Goal: Information Seeking & Learning: Find specific fact

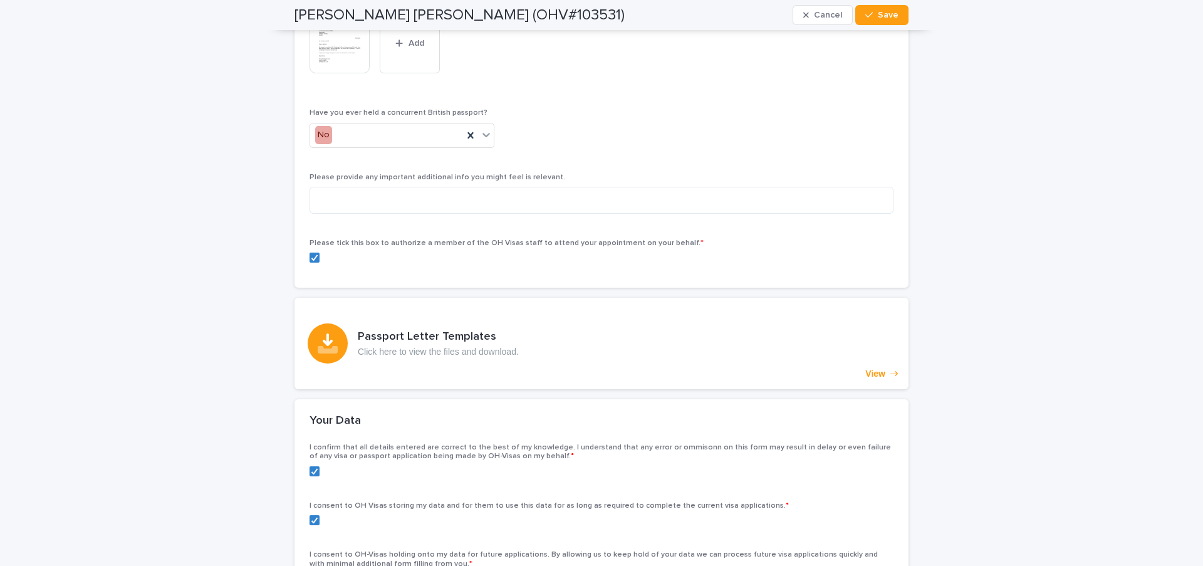
scroll to position [2921, 0]
drag, startPoint x: 215, startPoint y: 98, endPoint x: 222, endPoint y: 96, distance: 7.0
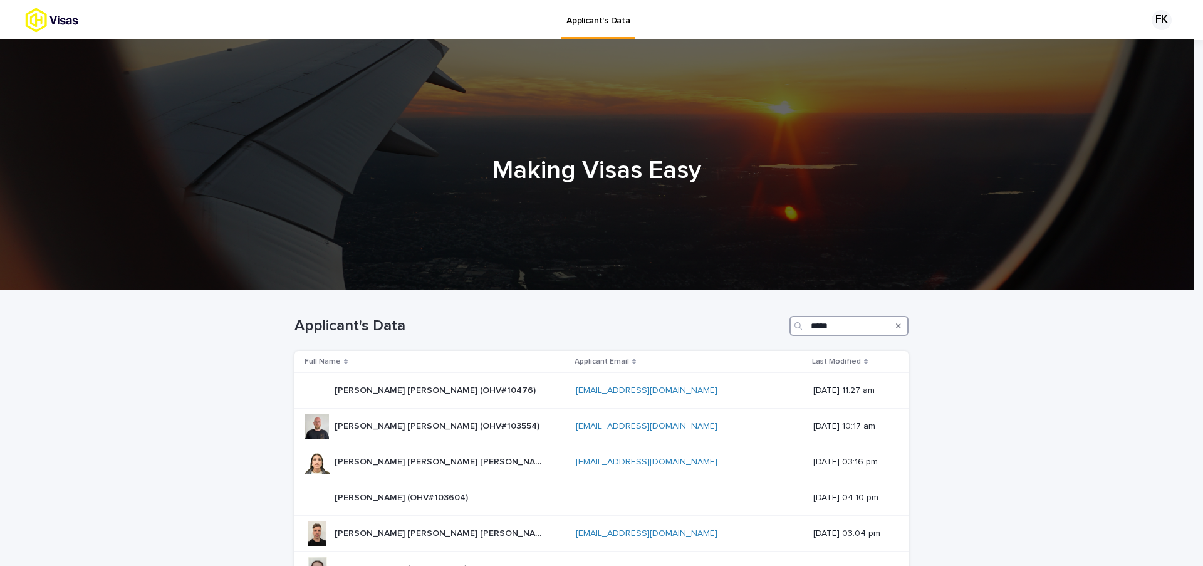
click at [843, 332] on input "*****" at bounding box center [848, 326] width 119 height 20
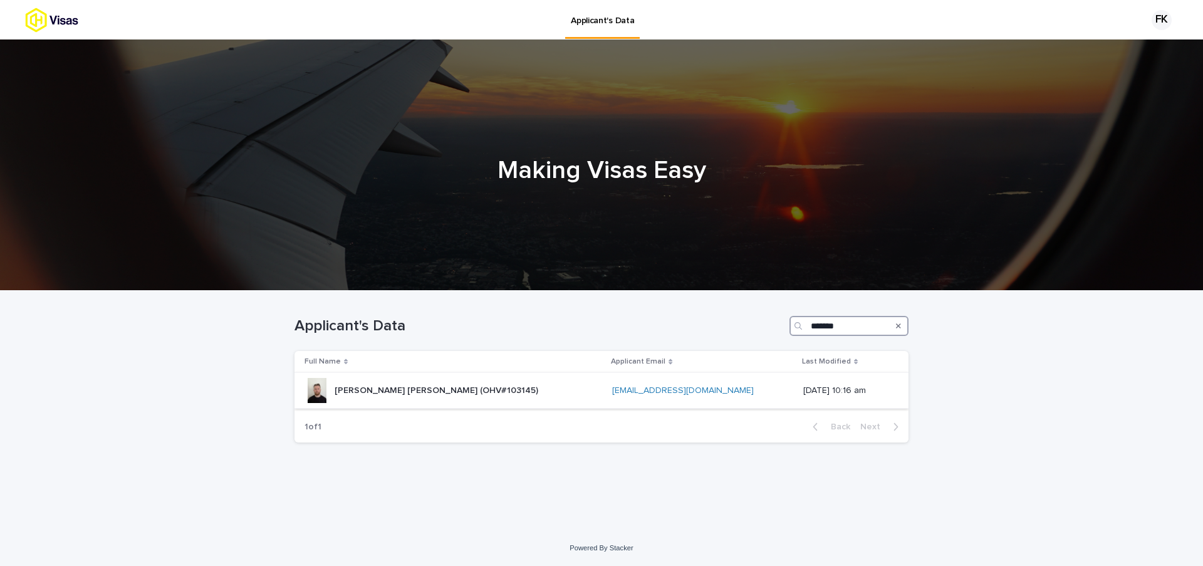
type input "*******"
click at [499, 399] on div "Alistair Charles Copping (OHV#103145) Alistair Charles Copping (OHV#103145)" at bounding box center [453, 390] width 298 height 25
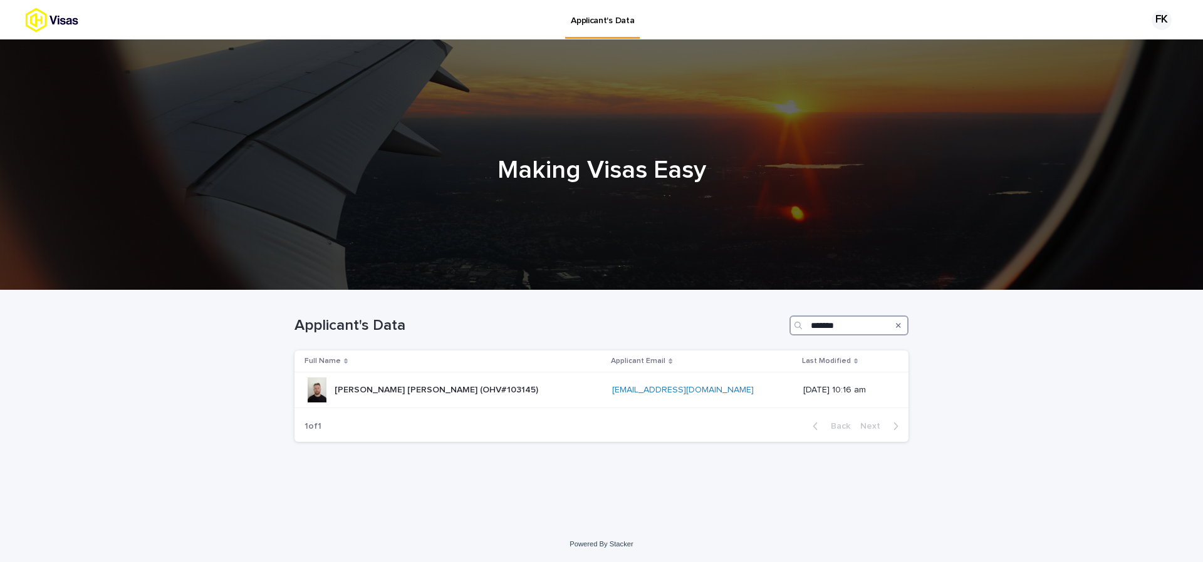
click at [827, 317] on input "*******" at bounding box center [848, 326] width 119 height 20
type input "******"
click at [571, 383] on div "Blake Joshua Cameron Cascoe (OHV#103553) Blake Joshua Cameron Cascoe (OHV#10355…" at bounding box center [453, 390] width 299 height 25
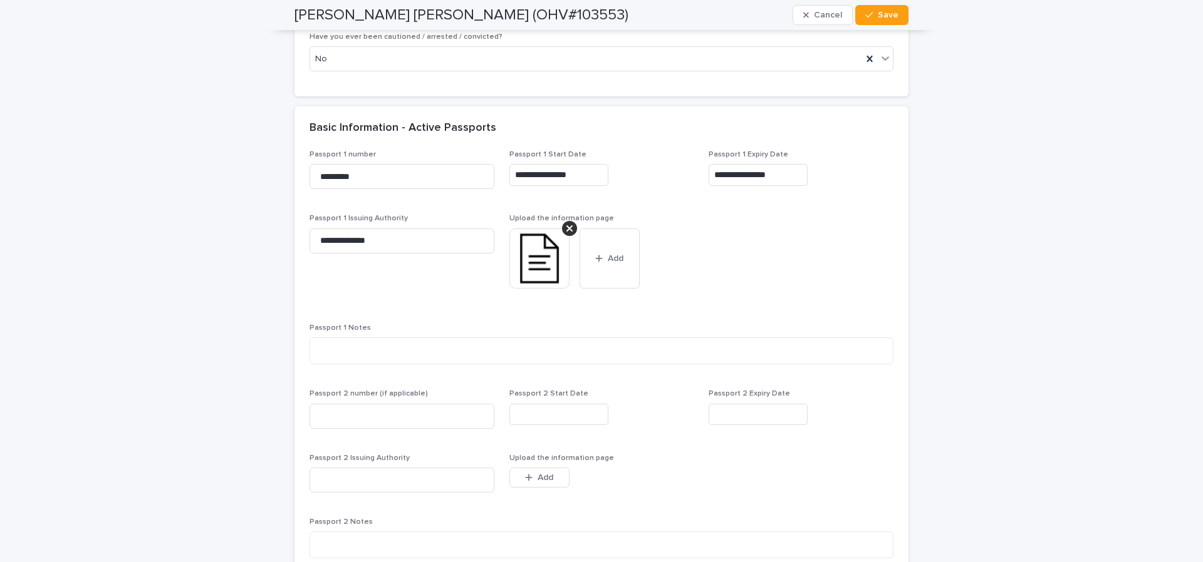
scroll to position [1041, 0]
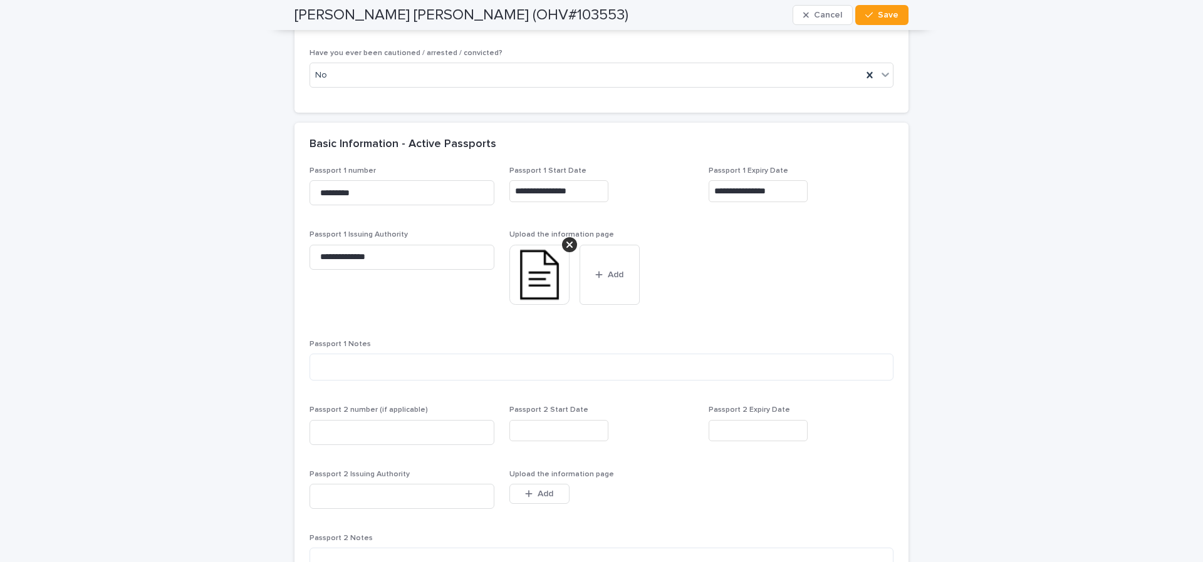
click at [542, 282] on img at bounding box center [539, 275] width 60 height 60
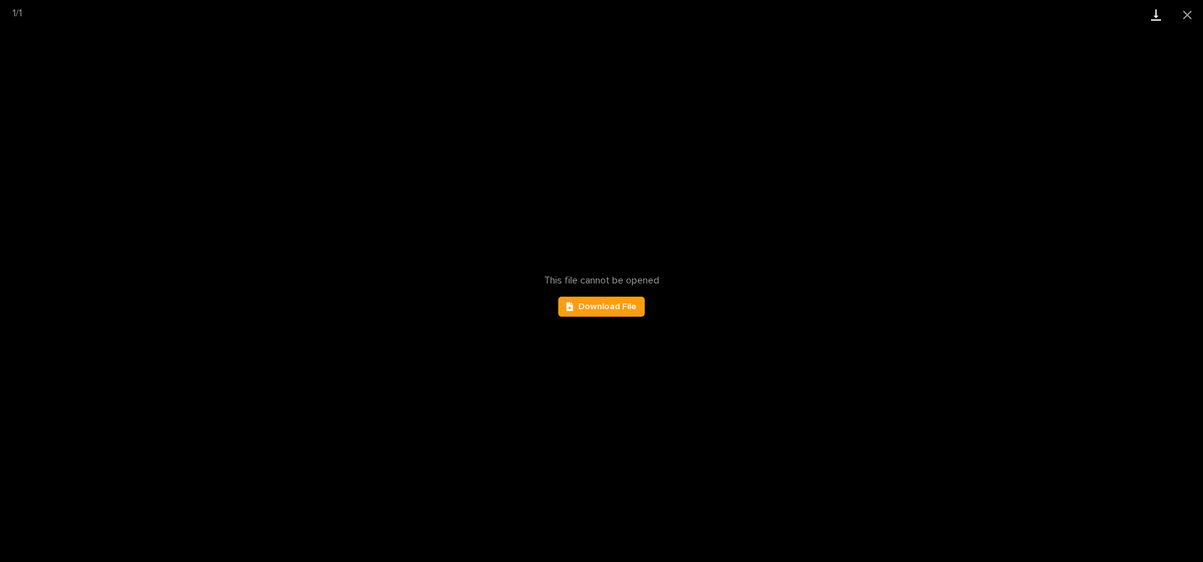
click at [1157, 13] on link "Download" at bounding box center [1155, 14] width 31 height 29
click at [1184, 15] on button "Close gallery" at bounding box center [1186, 14] width 31 height 29
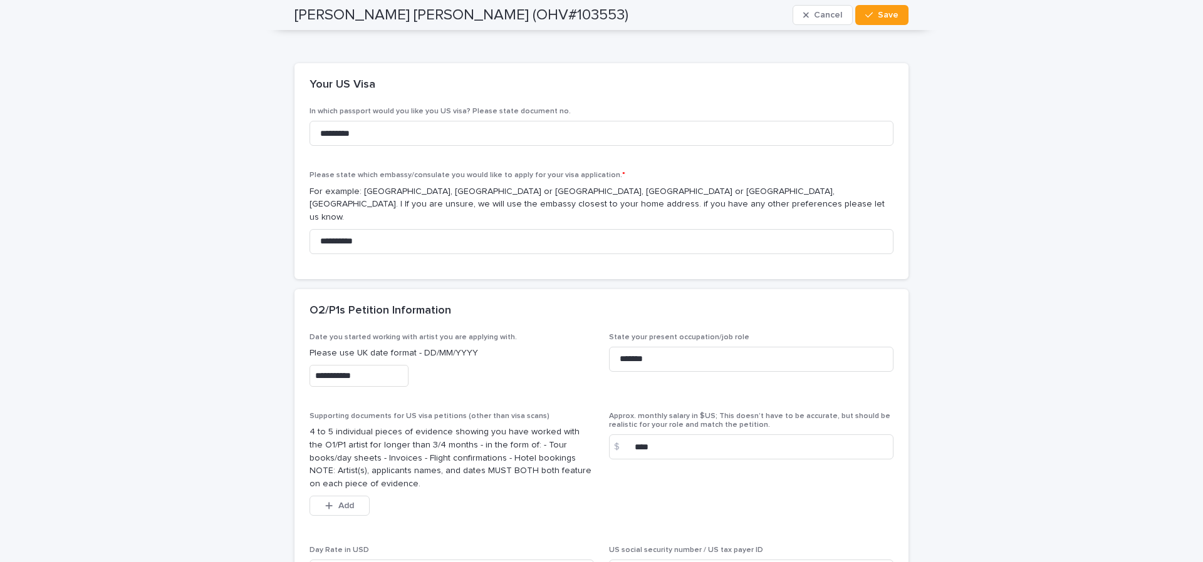
scroll to position [1803, 0]
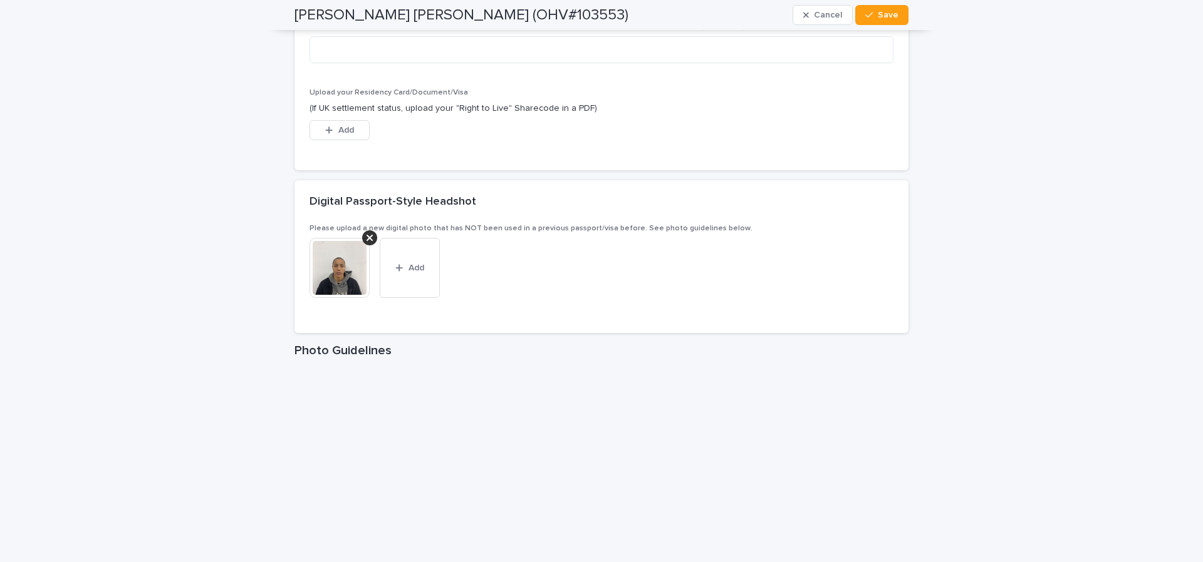
click at [319, 285] on img at bounding box center [339, 268] width 60 height 60
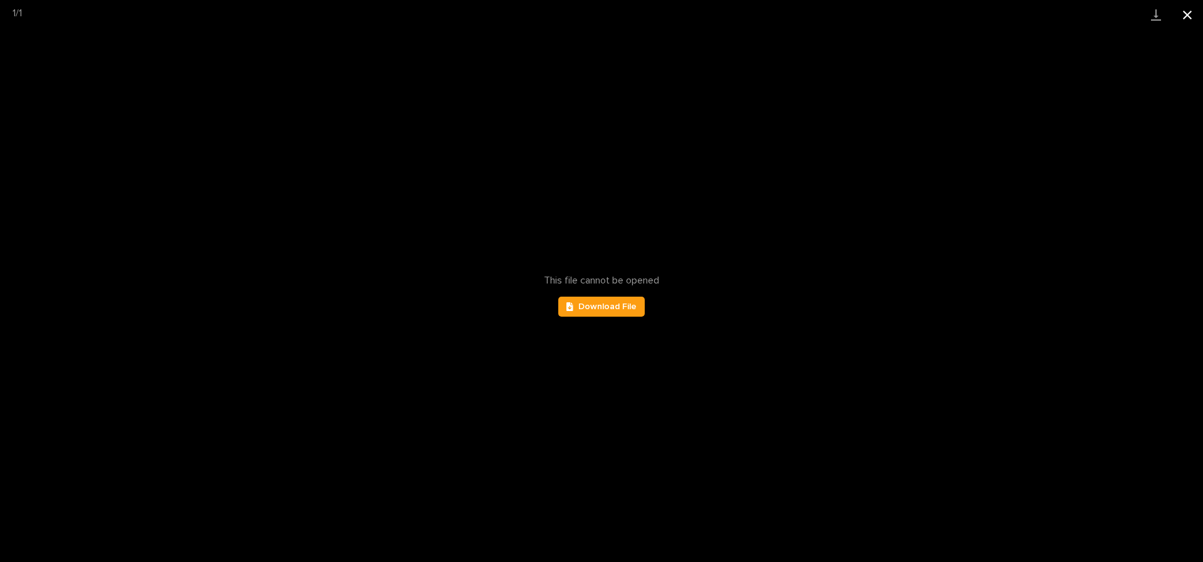
click at [1185, 18] on button "Close gallery" at bounding box center [1186, 14] width 31 height 29
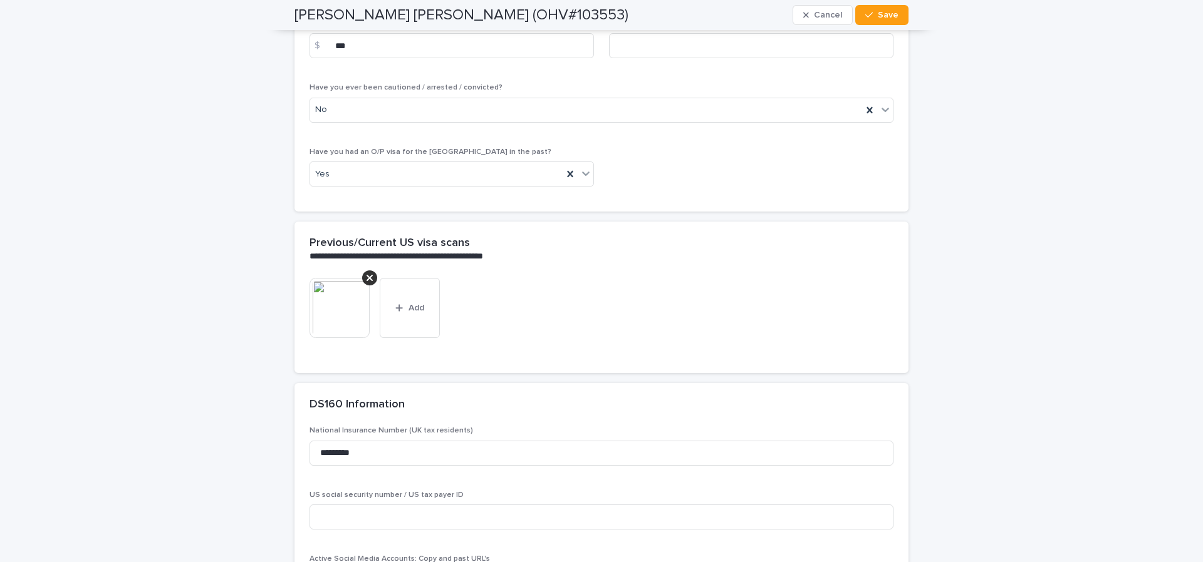
scroll to position [2956, 0]
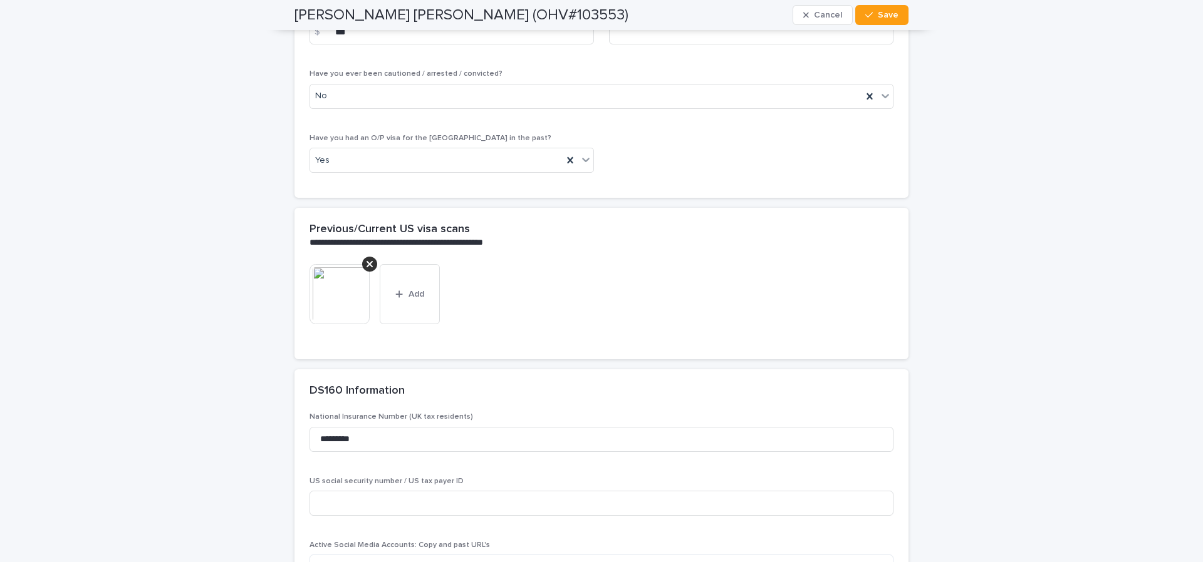
click at [333, 286] on img at bounding box center [339, 294] width 60 height 60
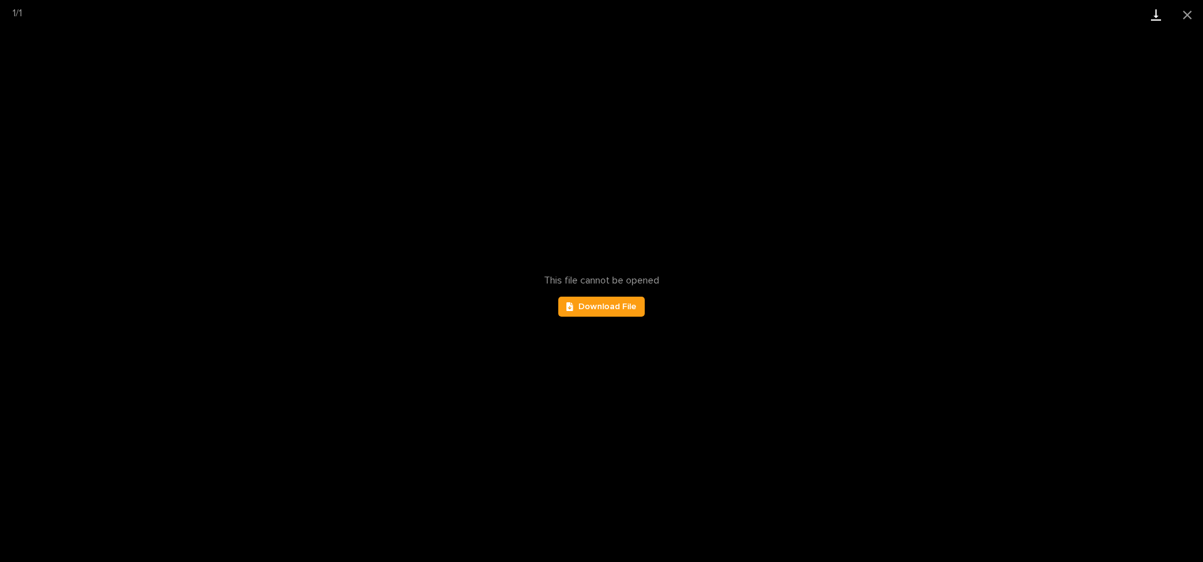
click at [1158, 10] on link "Download" at bounding box center [1155, 14] width 31 height 29
click at [1184, 14] on button "Close gallery" at bounding box center [1186, 14] width 31 height 29
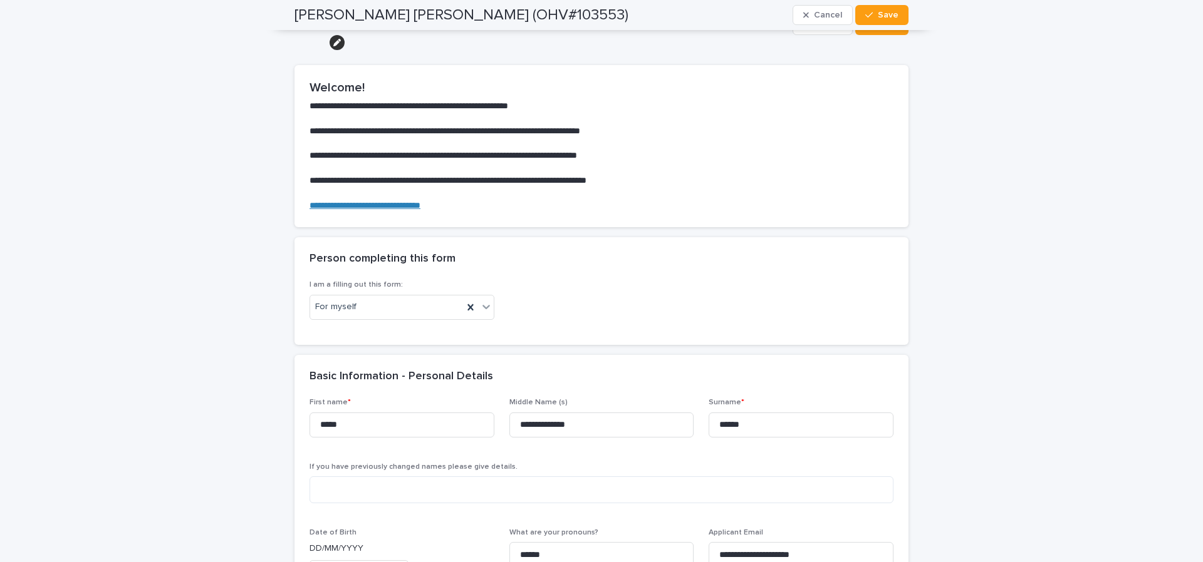
scroll to position [0, 0]
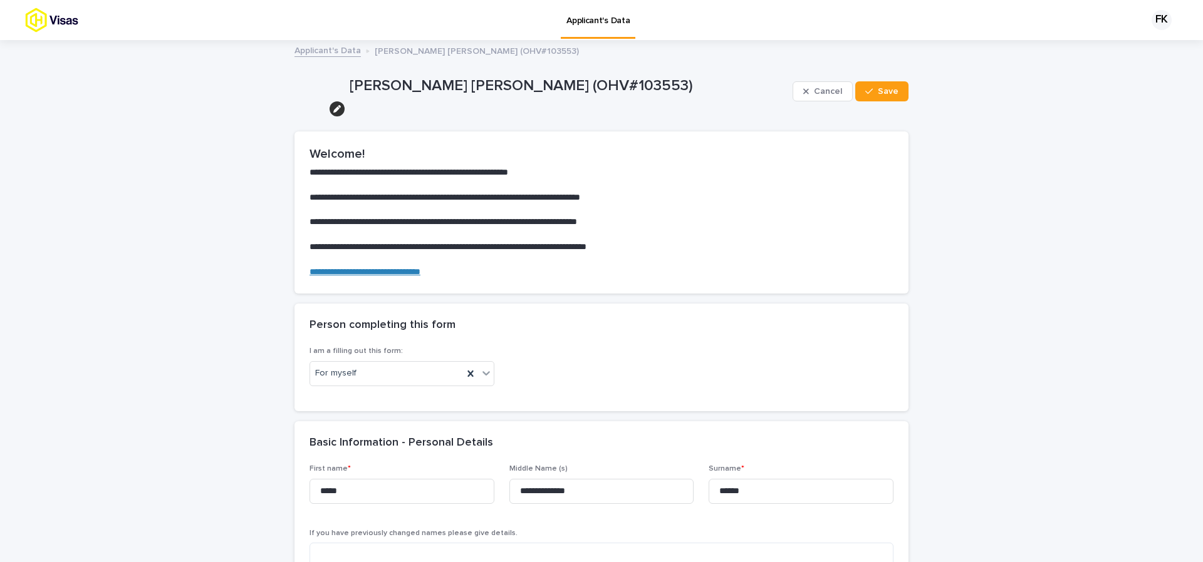
click at [1141, 21] on div "FK" at bounding box center [1157, 20] width 41 height 20
click at [1142, 21] on div at bounding box center [601, 20] width 1203 height 40
click at [1151, 20] on div "FK" at bounding box center [1161, 20] width 20 height 20
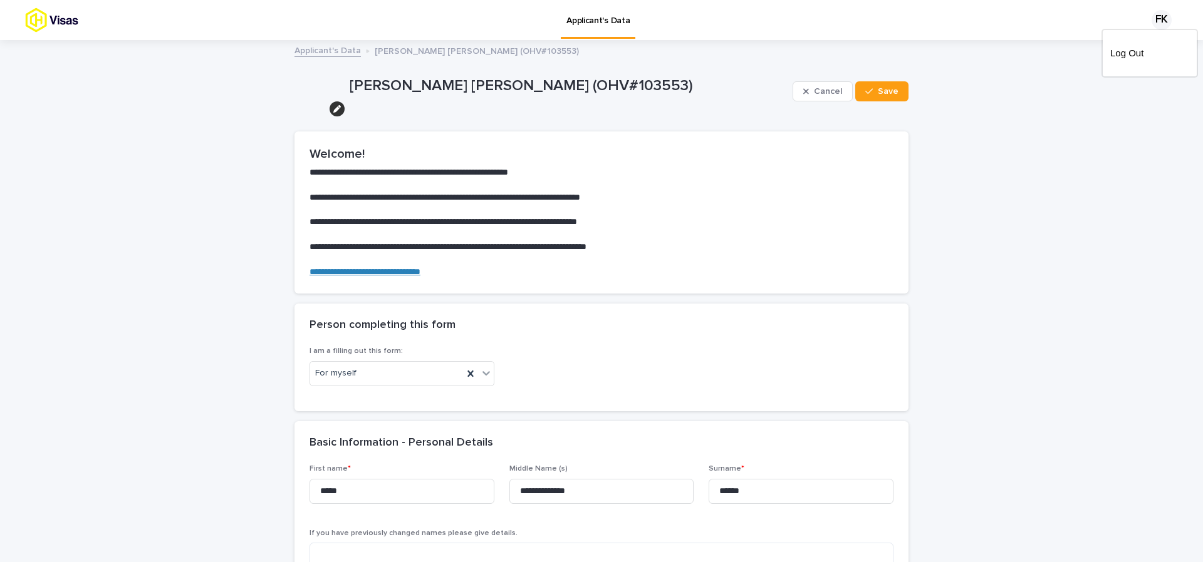
click at [1072, 16] on div at bounding box center [601, 20] width 1203 height 40
click at [55, 21] on img at bounding box center [74, 20] width 98 height 25
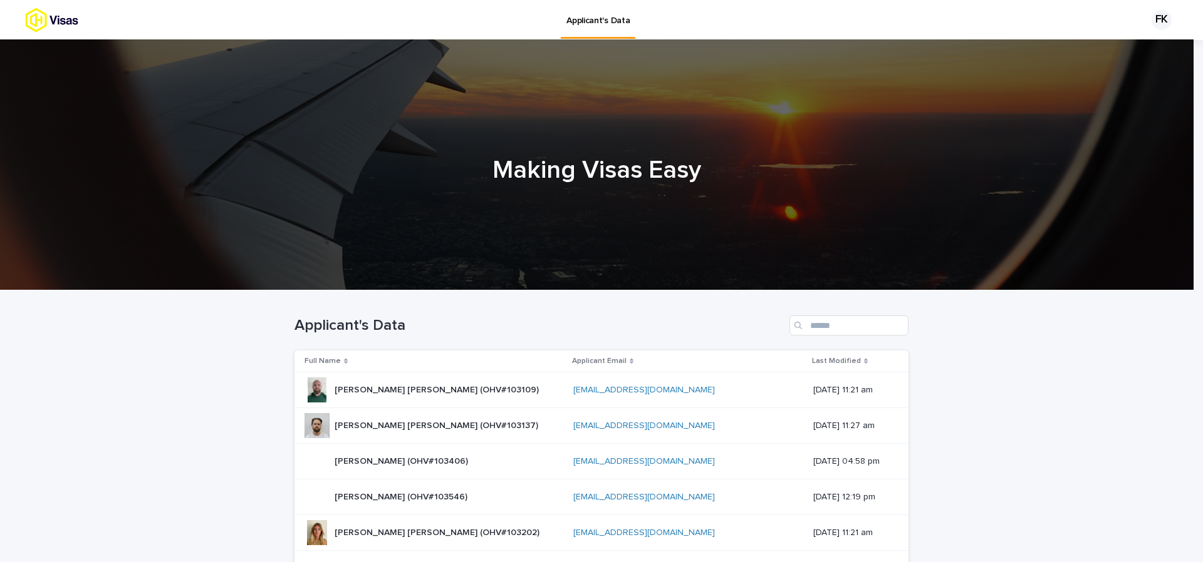
click at [1151, 26] on div "FK" at bounding box center [1161, 20] width 20 height 20
click at [1127, 55] on p "Log Out" at bounding box center [1149, 53] width 79 height 21
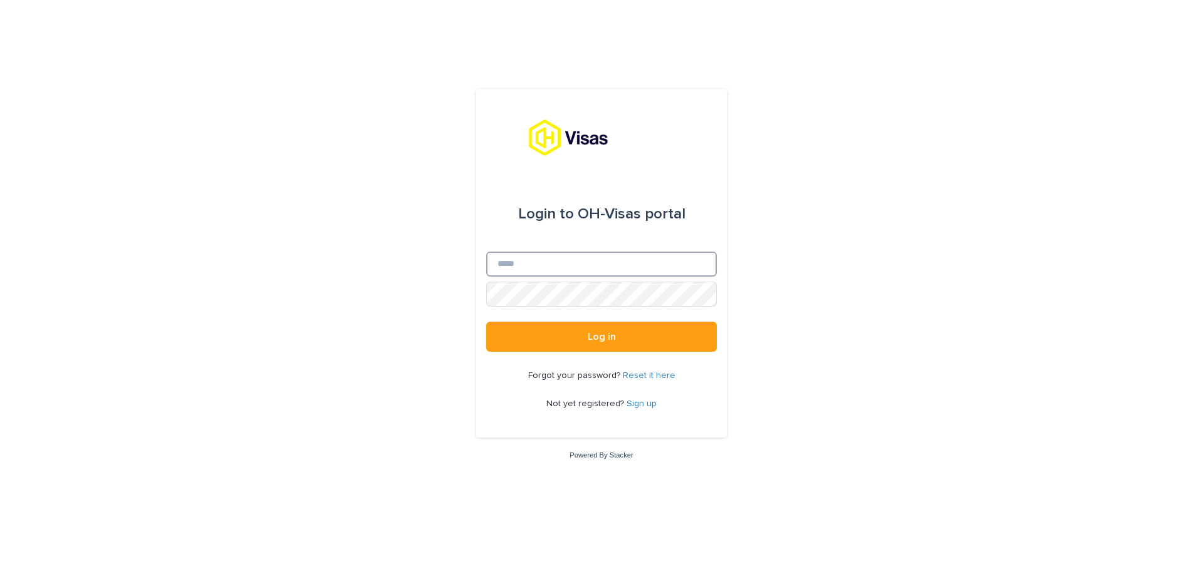
click at [629, 255] on input "Email" at bounding box center [601, 264] width 231 height 25
type input "**********"
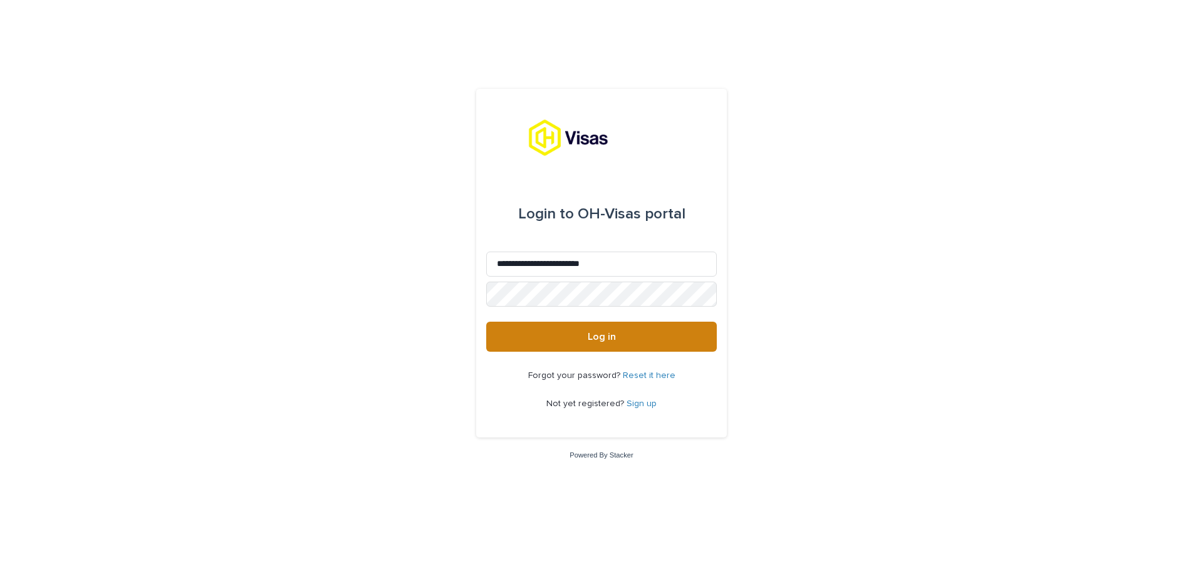
click at [616, 346] on button "Log in" at bounding box center [601, 337] width 231 height 30
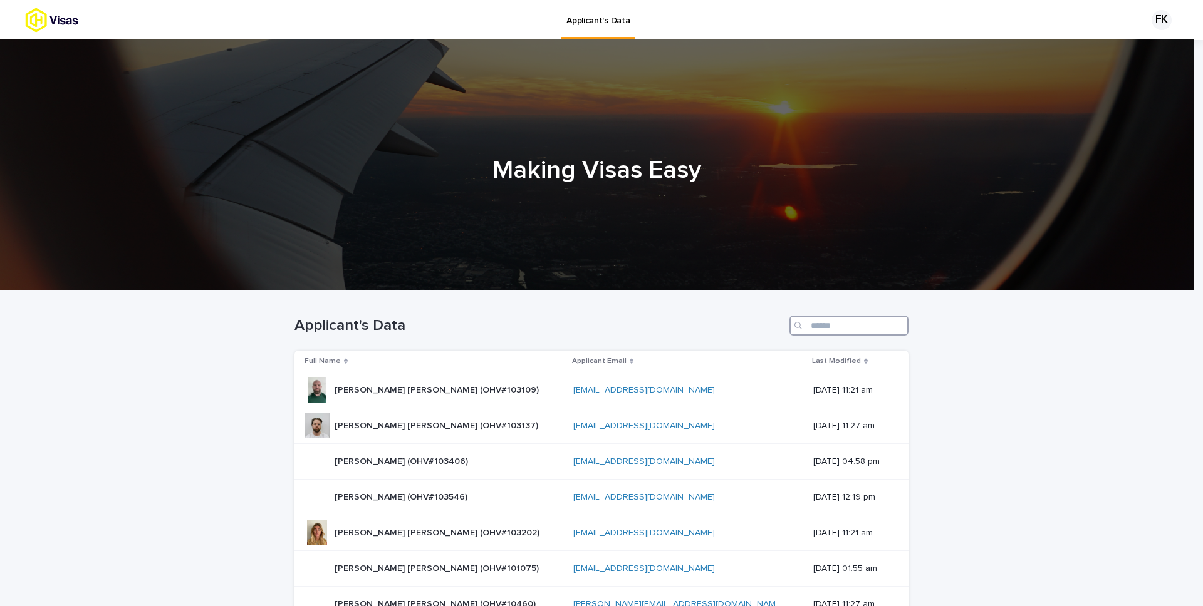
click at [849, 334] on input "Search" at bounding box center [848, 326] width 119 height 20
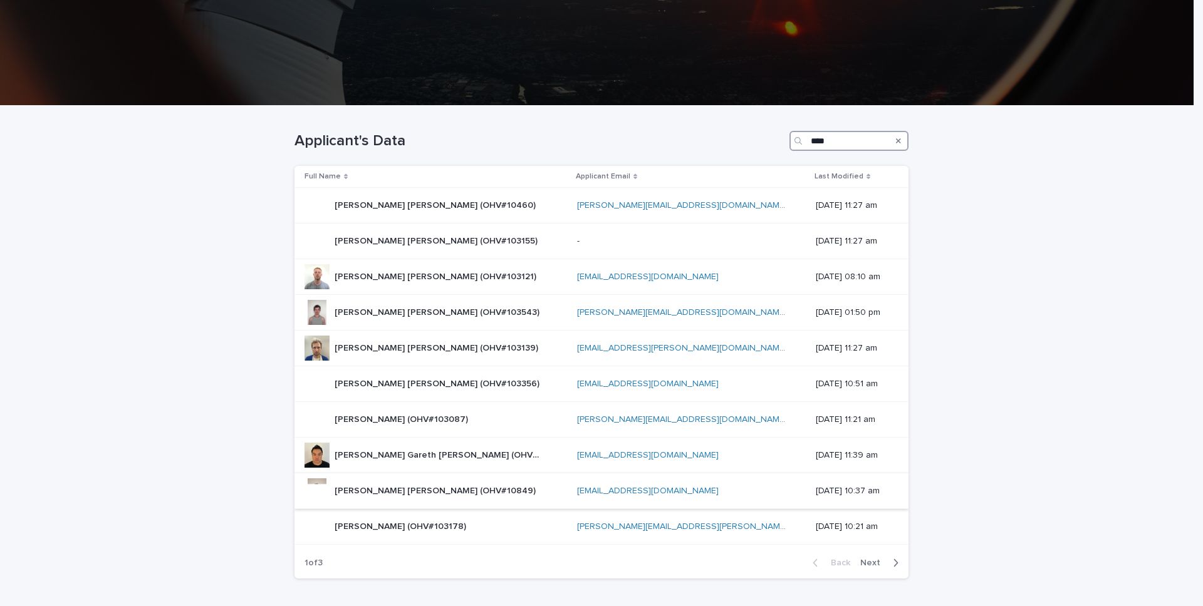
scroll to position [266, 0]
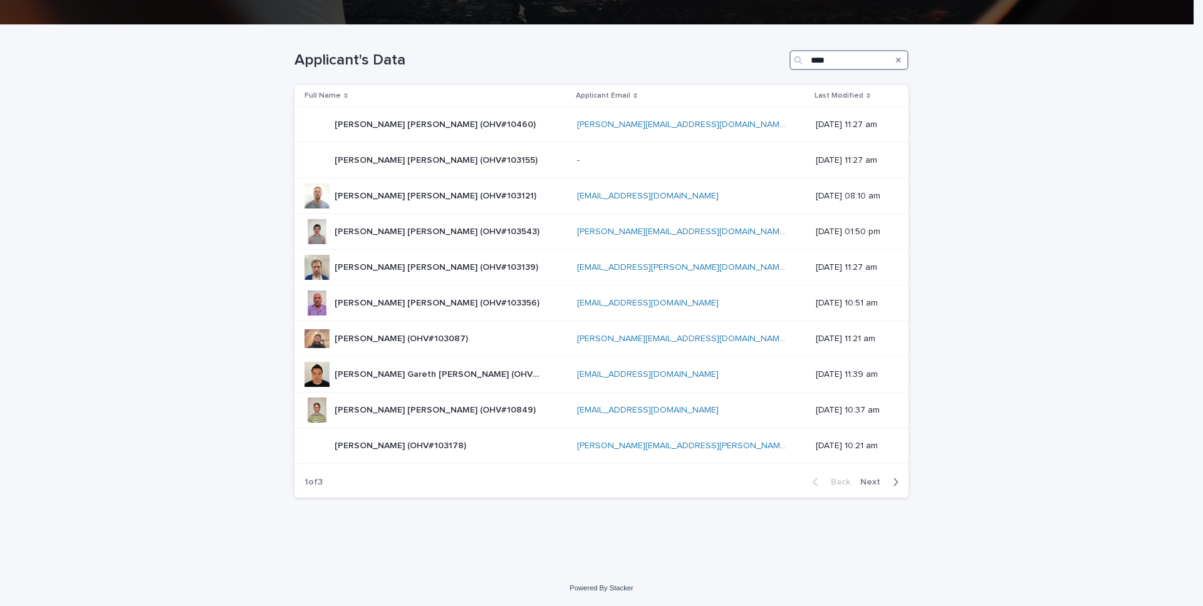
click at [834, 66] on input "****" at bounding box center [848, 60] width 119 height 20
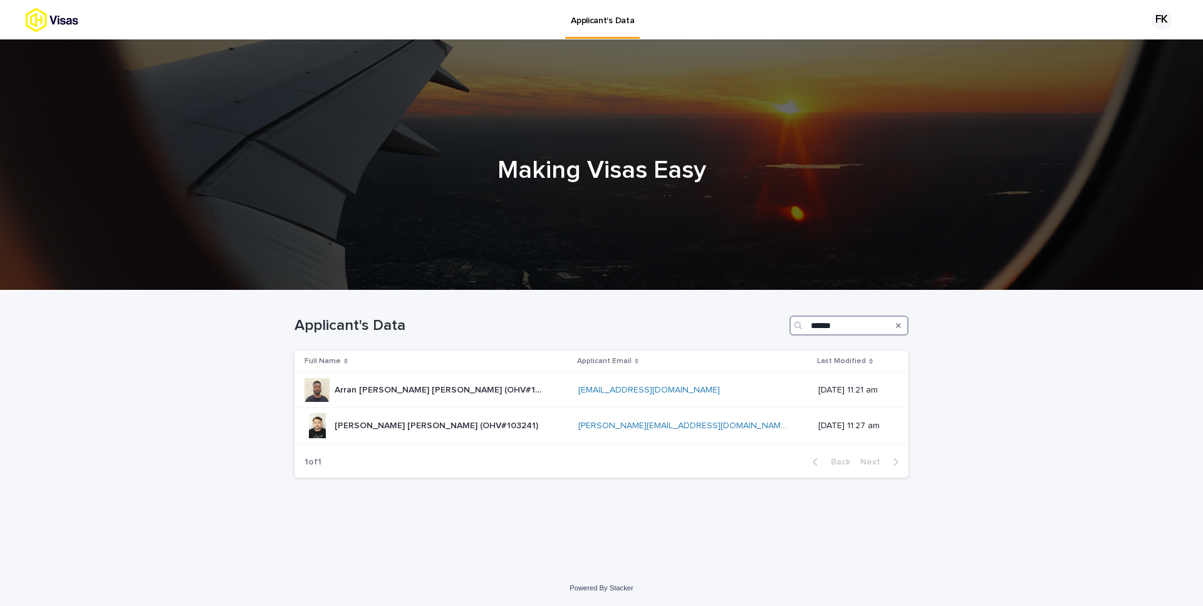
type input "******"
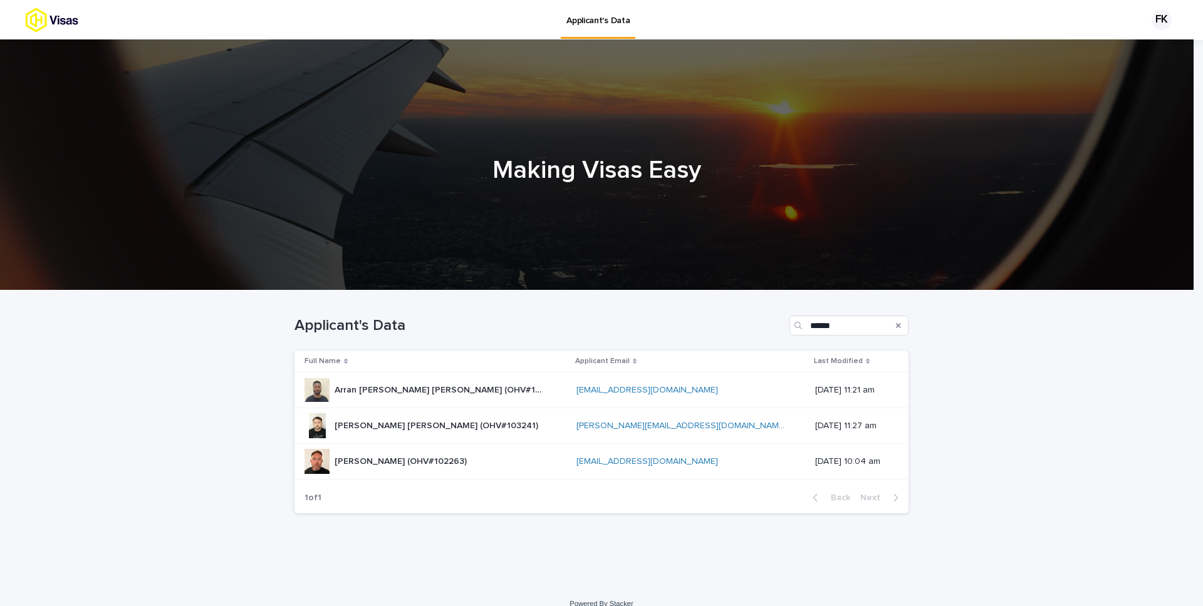
click at [495, 457] on div "Liam Alfred Powell (OHV#102263) Liam Alfred Powell (OHV#102263)" at bounding box center [435, 461] width 262 height 25
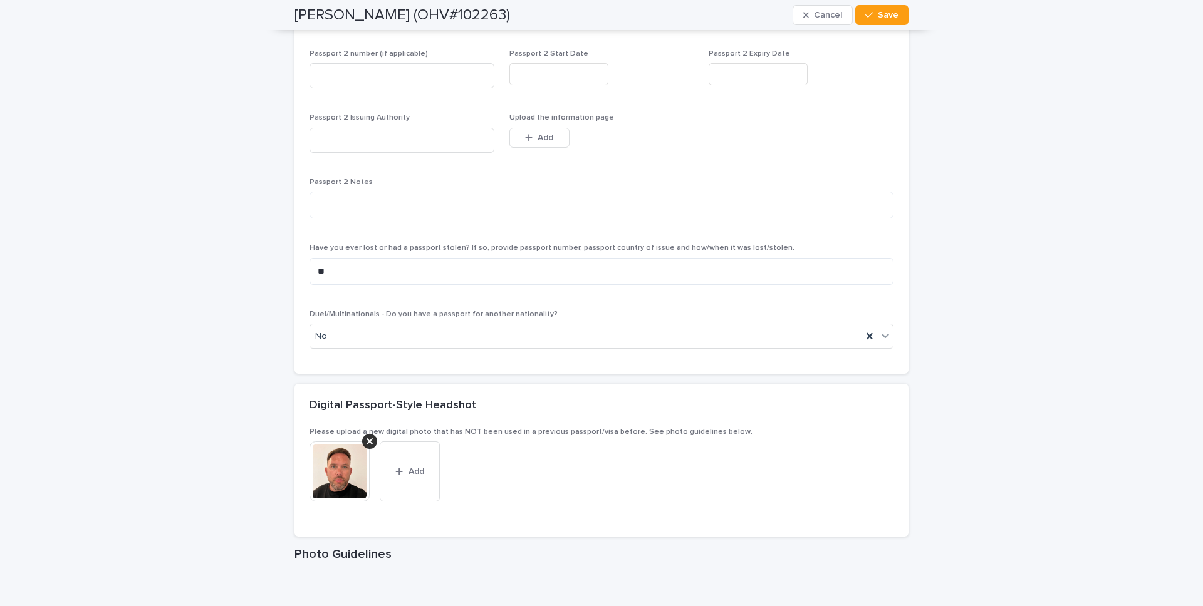
scroll to position [1718, 0]
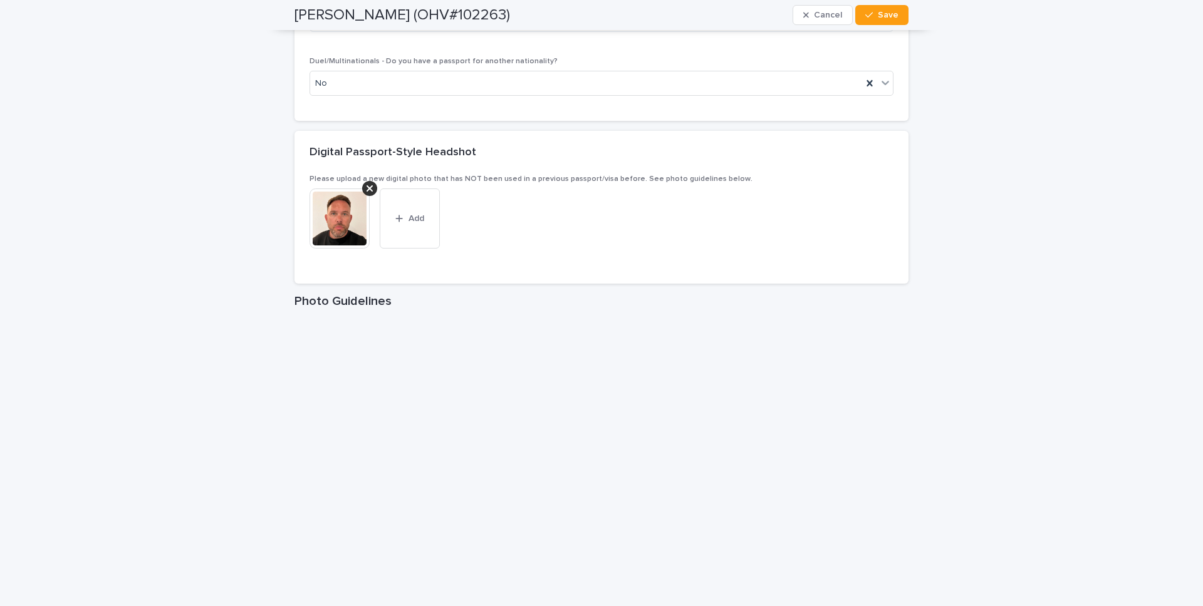
click at [352, 225] on img at bounding box center [339, 219] width 60 height 60
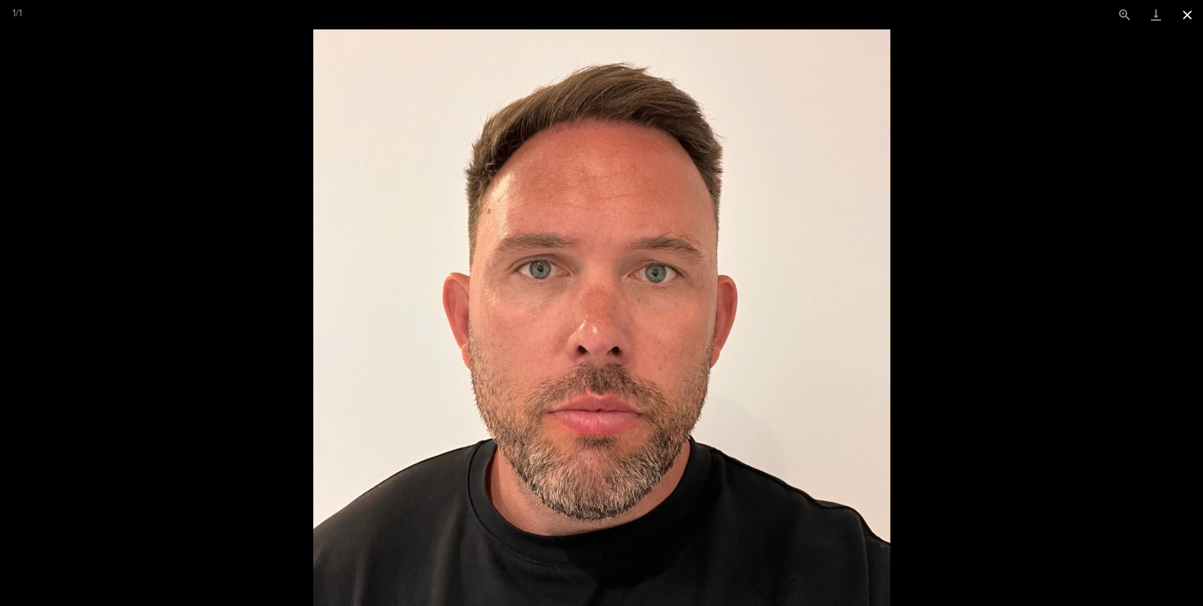
click at [1189, 18] on button "Close gallery" at bounding box center [1186, 14] width 31 height 29
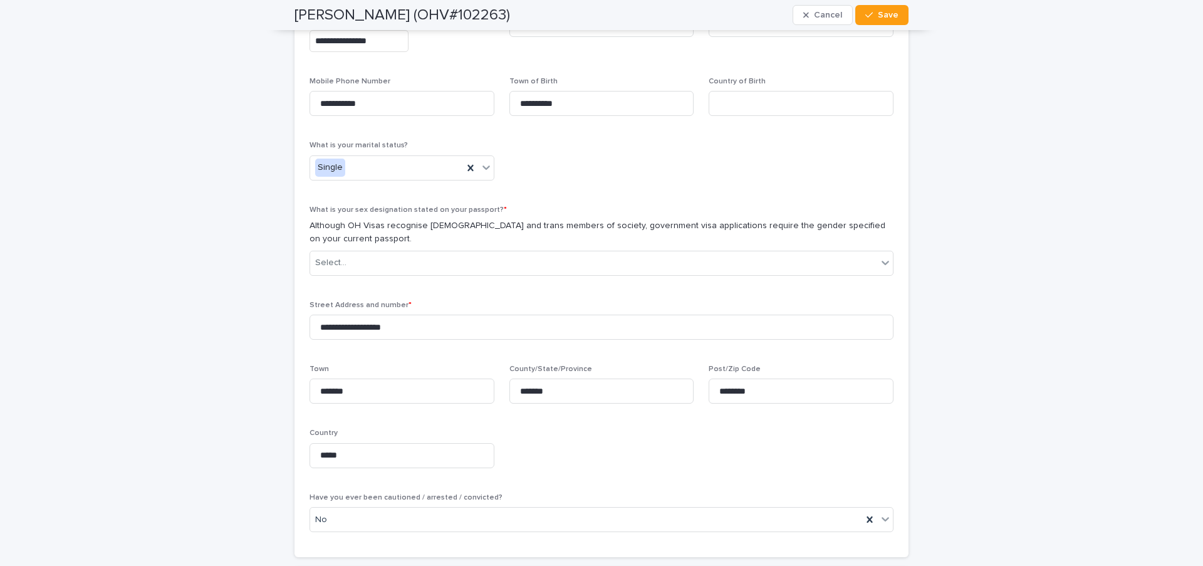
scroll to position [0, 0]
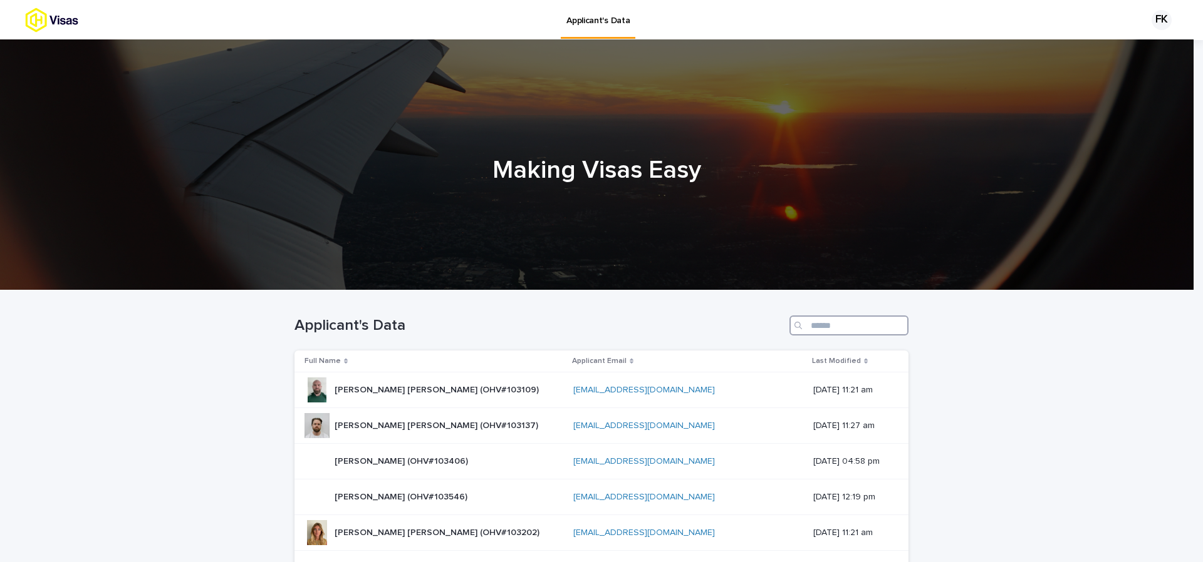
click at [856, 326] on input "Search" at bounding box center [848, 326] width 119 height 20
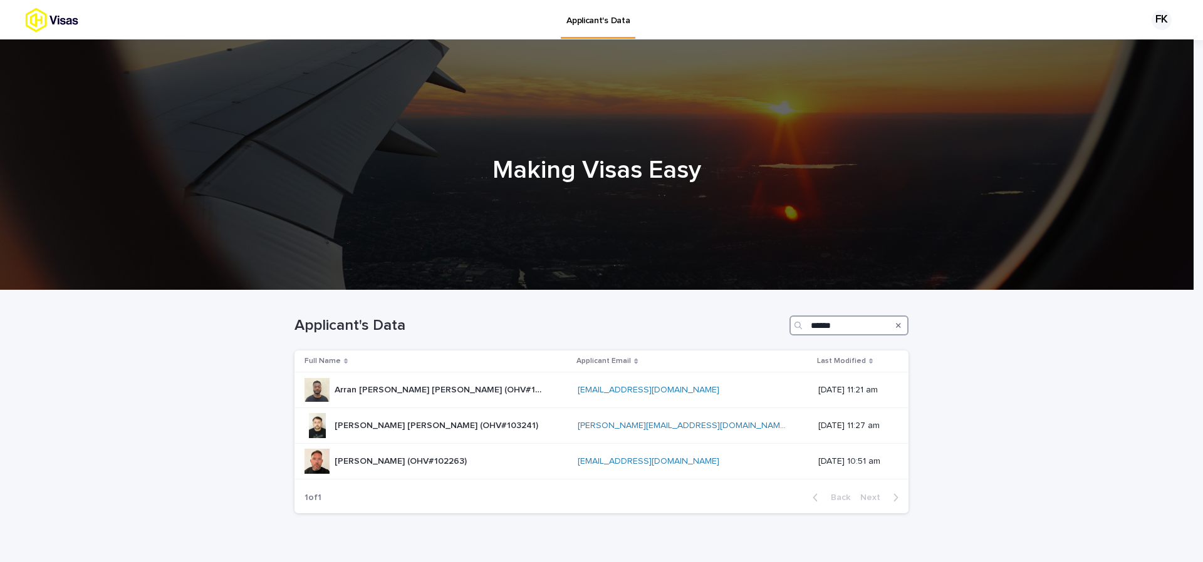
type input "******"
click at [525, 461] on div "[PERSON_NAME] (OHV#102263) [PERSON_NAME] (OHV#102263)" at bounding box center [435, 461] width 263 height 25
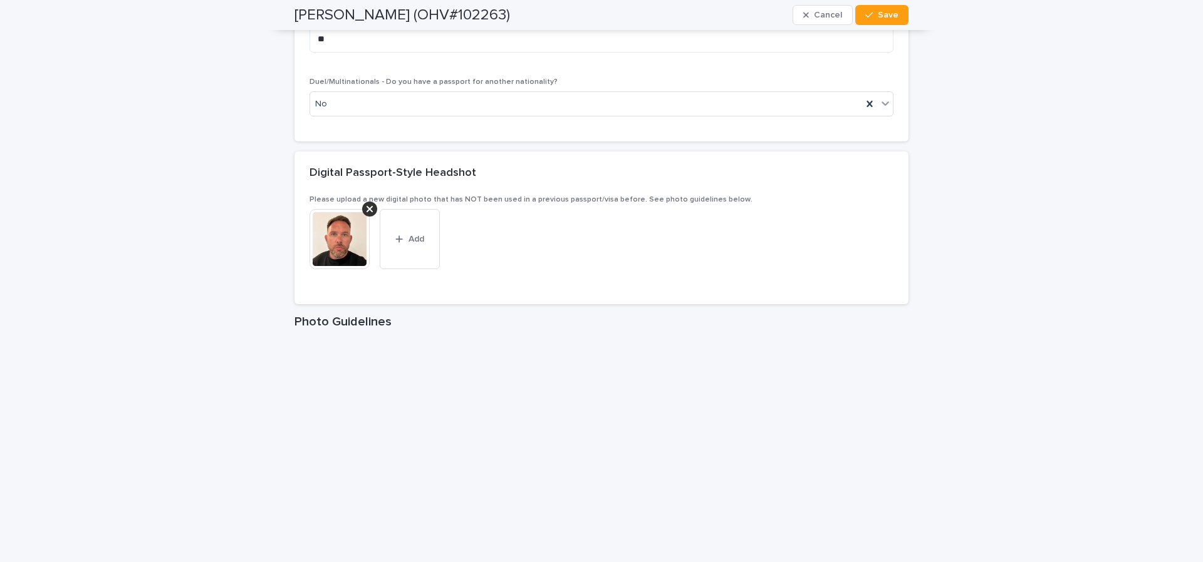
scroll to position [1880, 0]
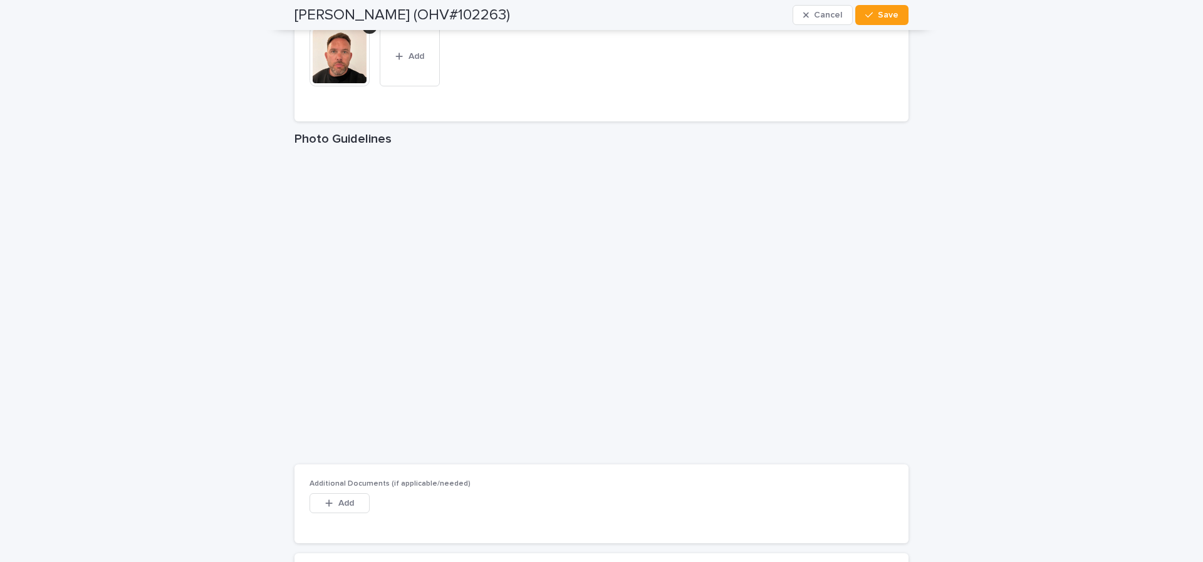
click at [330, 66] on img at bounding box center [339, 56] width 60 height 60
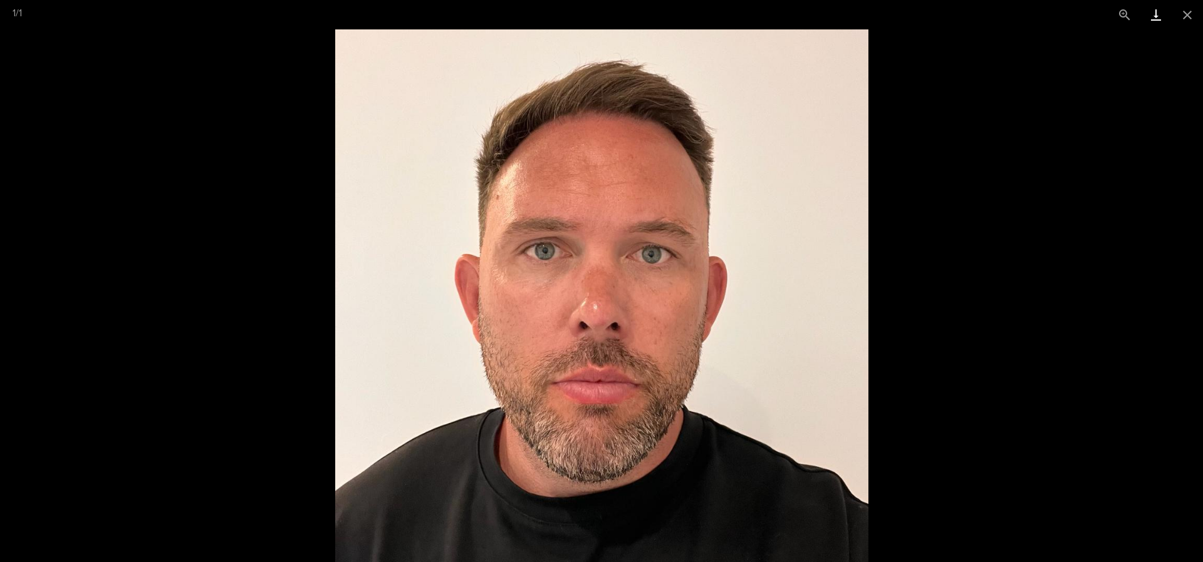
click at [1153, 13] on link "Download" at bounding box center [1155, 14] width 31 height 29
click at [1189, 14] on button "Close gallery" at bounding box center [1186, 14] width 31 height 29
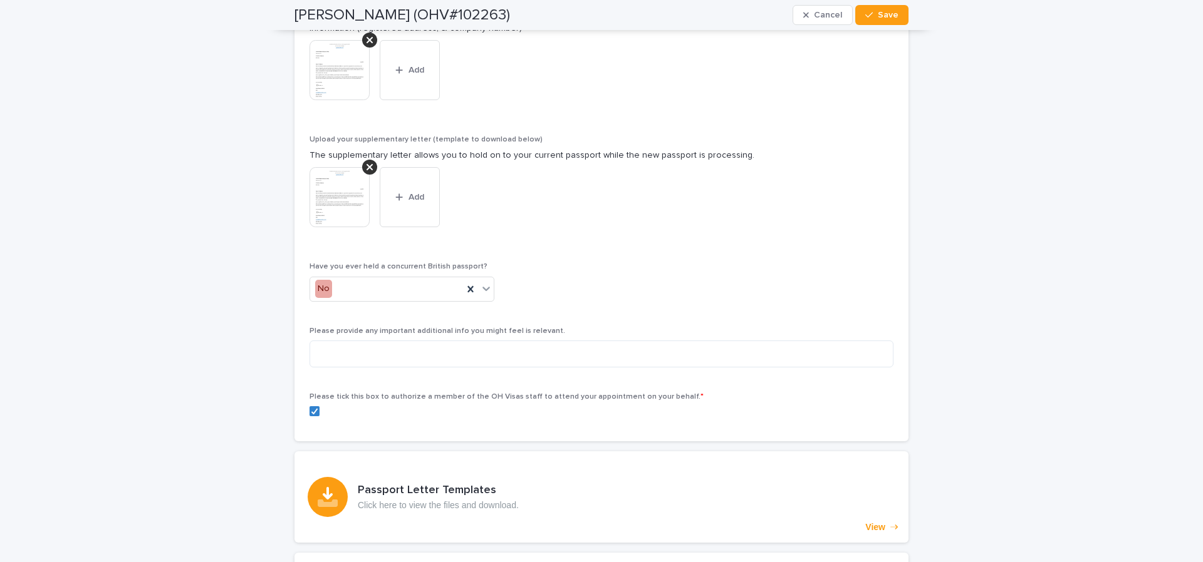
scroll to position [2660, 0]
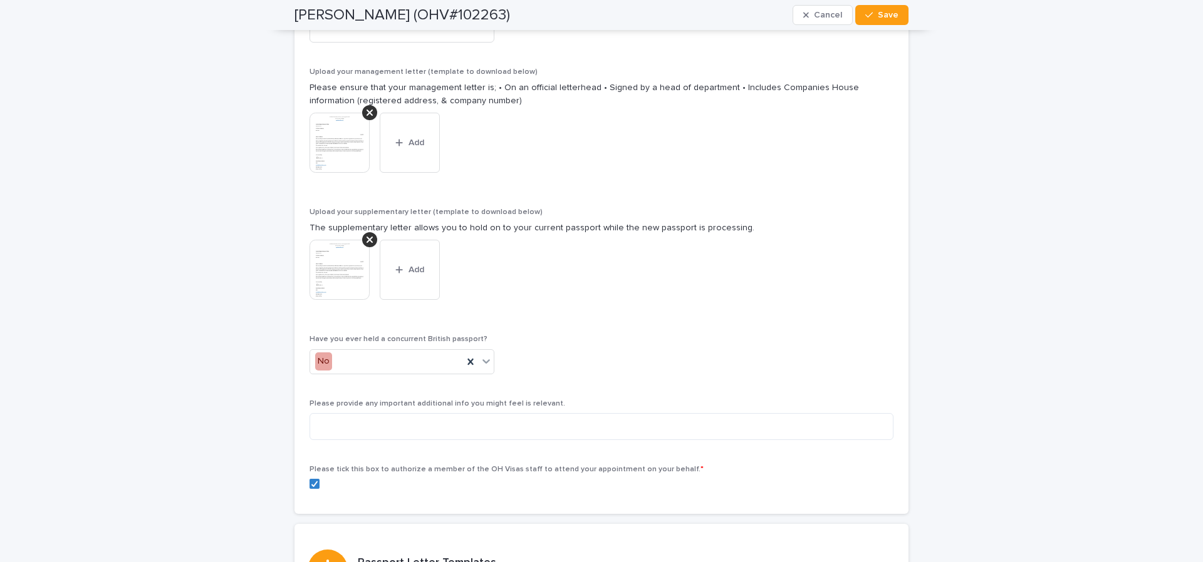
click at [321, 254] on img at bounding box center [339, 270] width 60 height 60
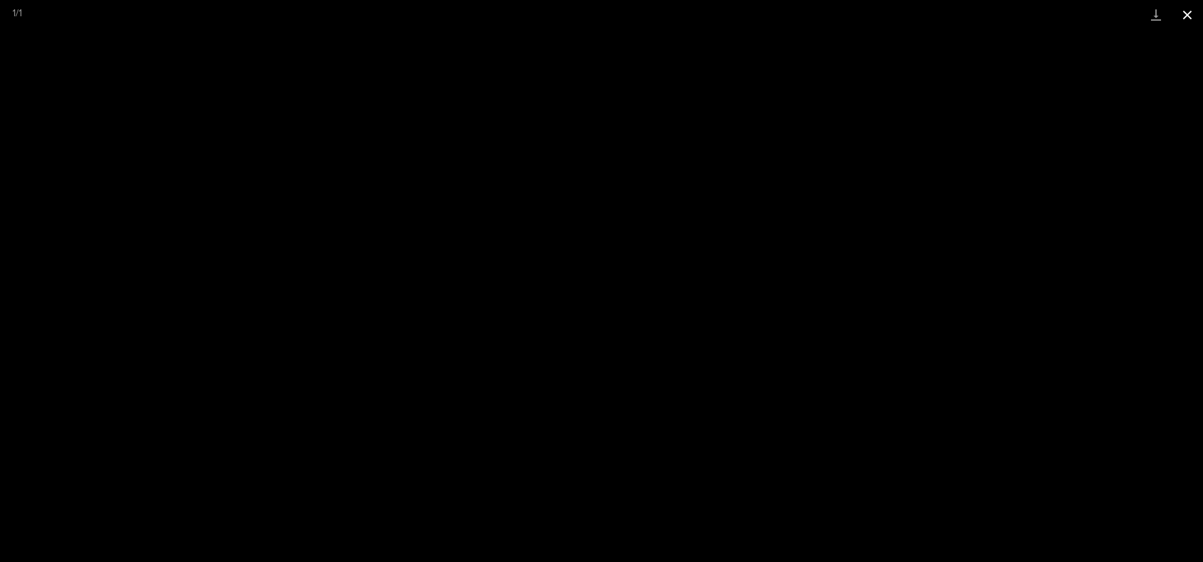
click at [1192, 14] on button "Close gallery" at bounding box center [1186, 14] width 31 height 29
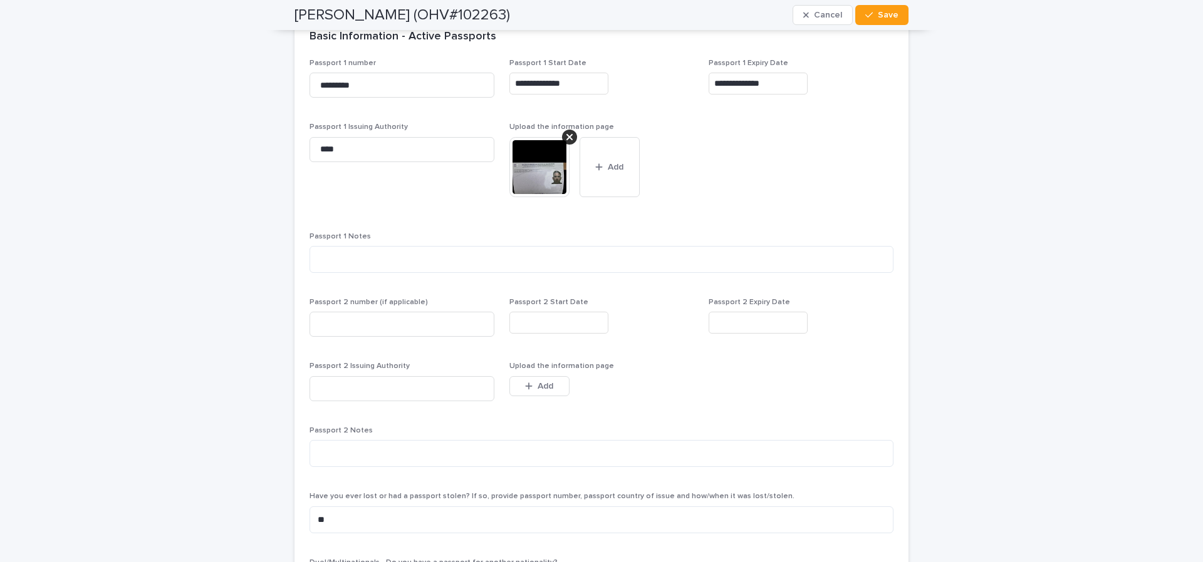
scroll to position [1203, 0]
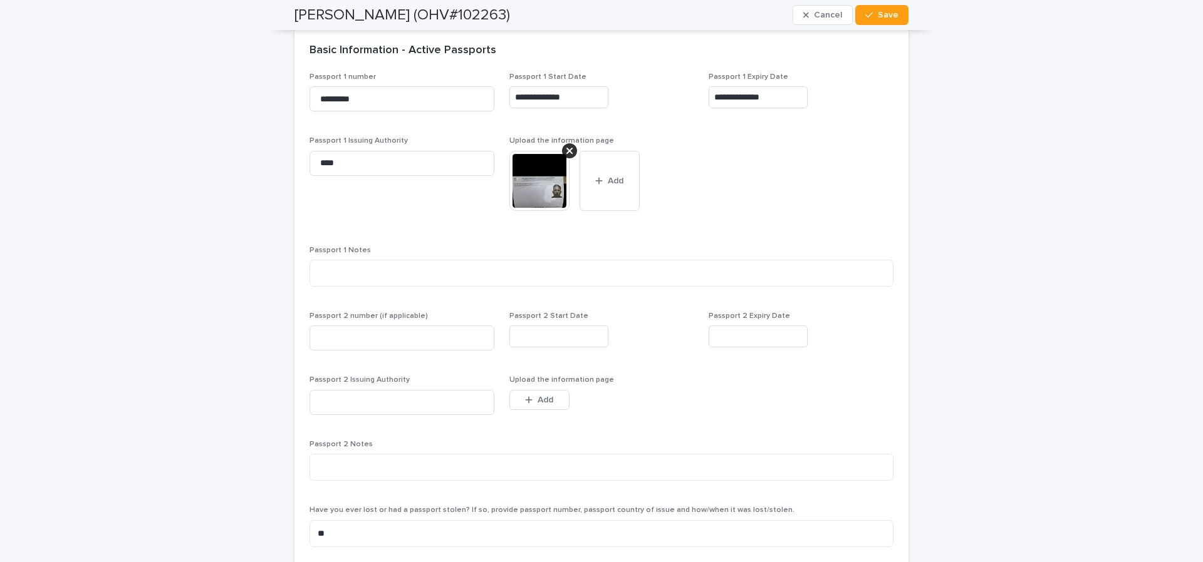
click at [527, 195] on img at bounding box center [539, 181] width 60 height 60
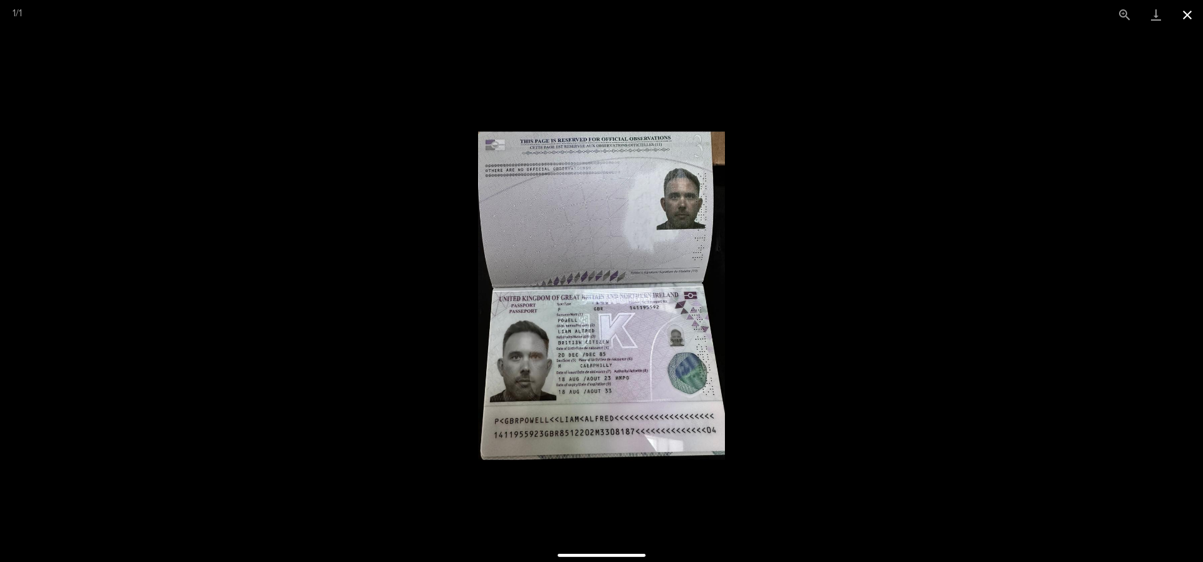
click at [1191, 13] on button "Close gallery" at bounding box center [1186, 14] width 31 height 29
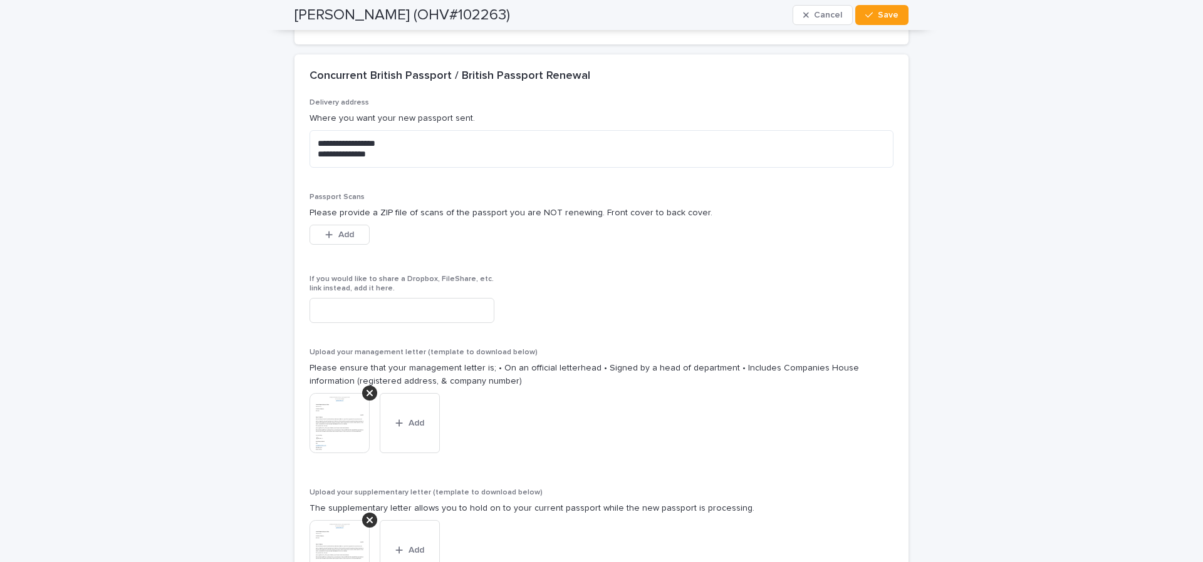
scroll to position [2508, 0]
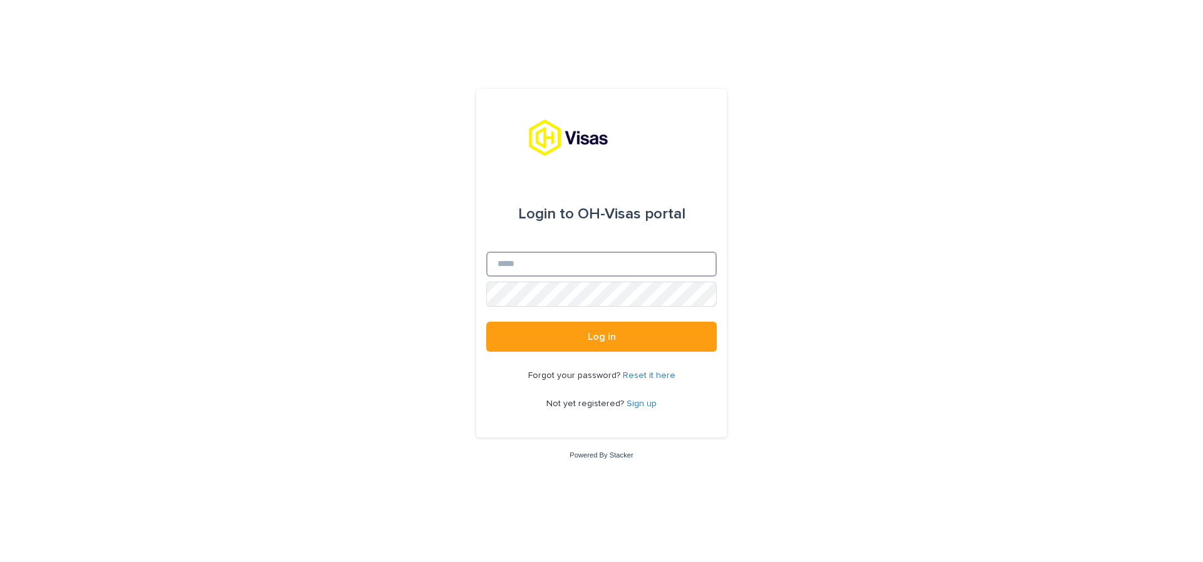
click at [578, 268] on input "Email" at bounding box center [601, 264] width 231 height 25
type input "**********"
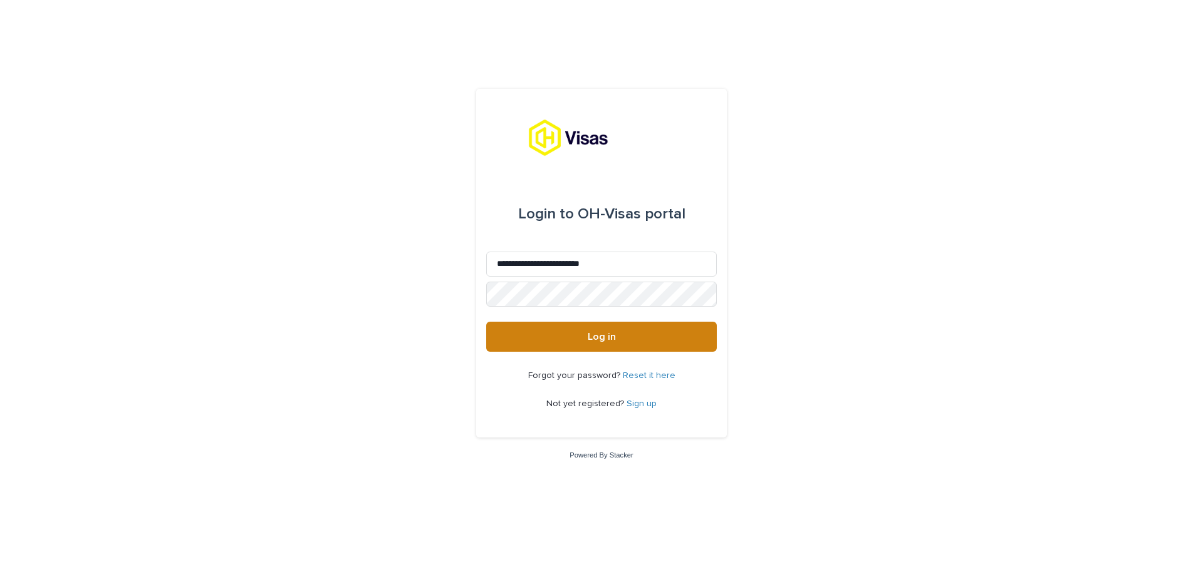
click at [599, 337] on span "Log in" at bounding box center [602, 337] width 28 height 10
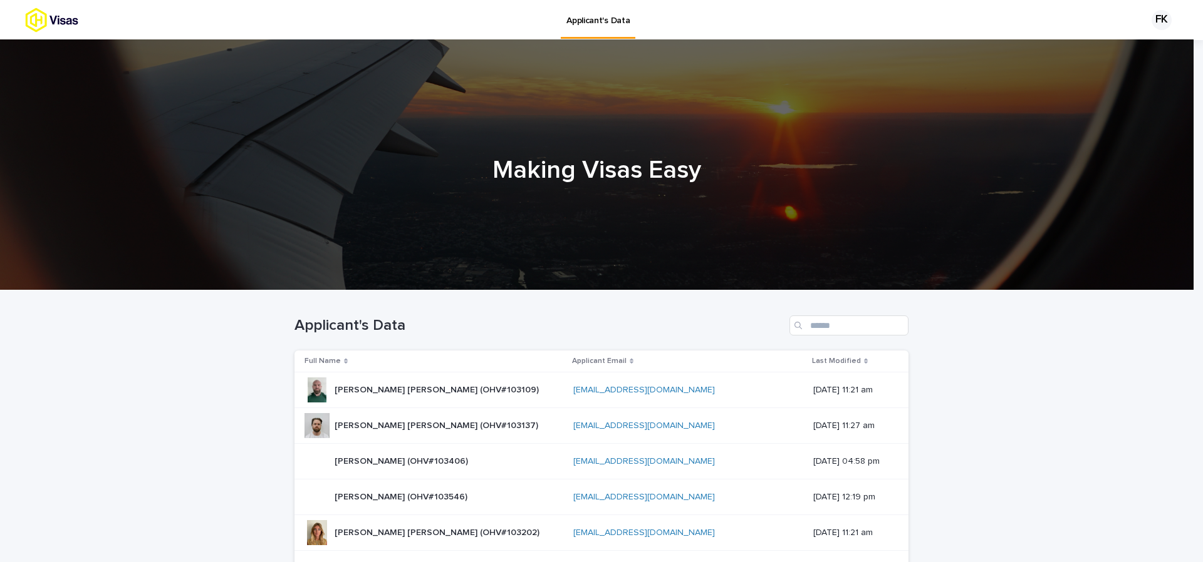
click at [1158, 18] on div "FK" at bounding box center [1161, 20] width 20 height 20
click at [1157, 18] on div at bounding box center [601, 20] width 1203 height 40
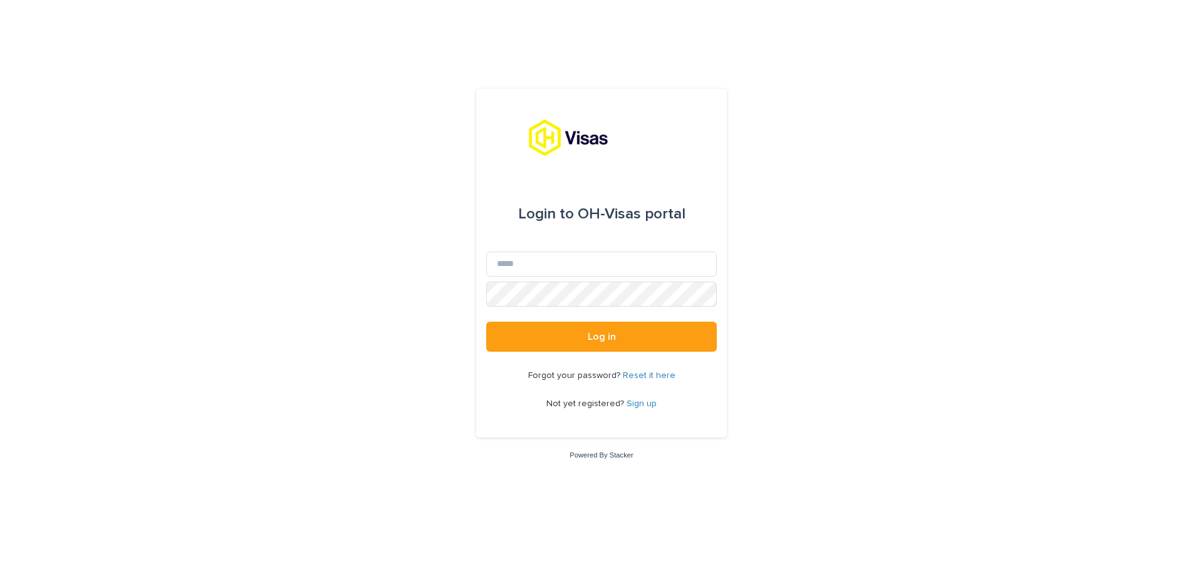
click at [645, 375] on link "Reset it here" at bounding box center [649, 375] width 53 height 9
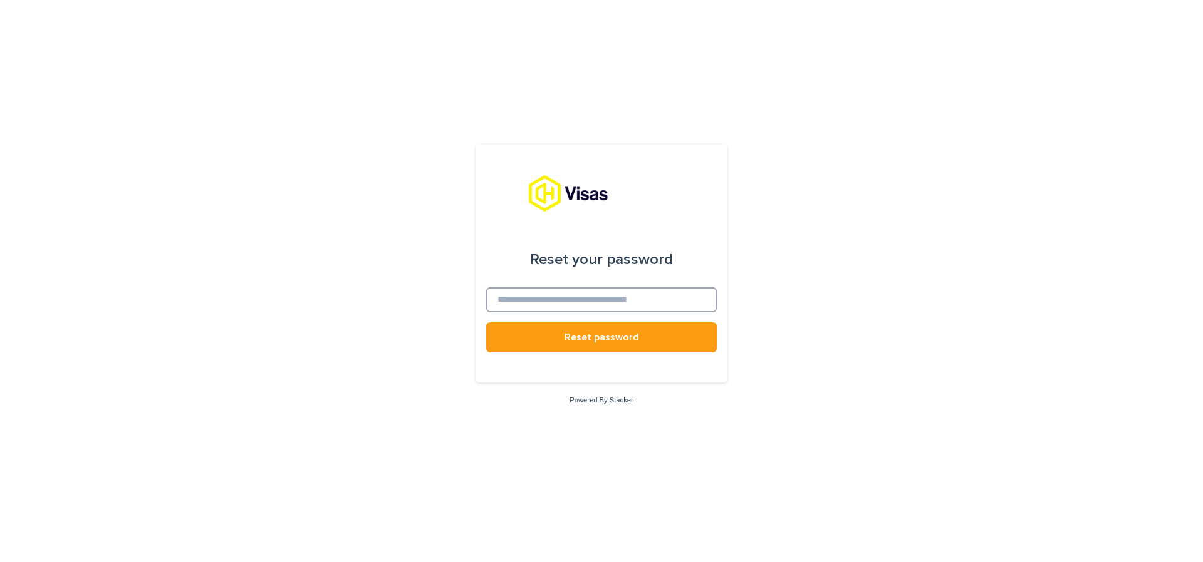
click at [605, 290] on input at bounding box center [601, 299] width 231 height 25
type input "**********"
click at [486, 323] on button "Reset password" at bounding box center [601, 338] width 231 height 30
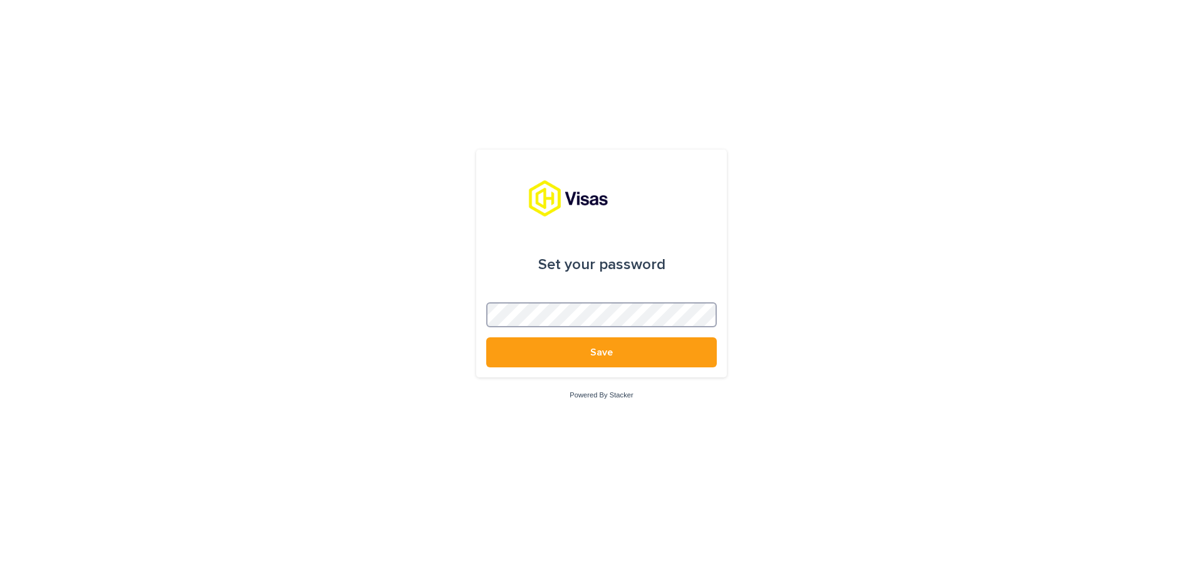
click at [486, 338] on button "Save" at bounding box center [601, 353] width 231 height 30
